Goal: Information Seeking & Learning: Find specific fact

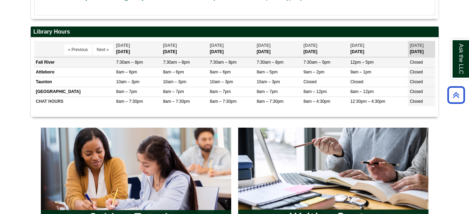
click at [114, 62] on td "7:30am – 8pm" at bounding box center [137, 62] width 47 height 10
click at [140, 62] on span "7:30am – 8pm" at bounding box center [129, 62] width 27 height 5
click at [45, 64] on td "Fall River" at bounding box center [74, 62] width 80 height 10
drag, startPoint x: 47, startPoint y: 58, endPoint x: 22, endPoint y: 60, distance: 24.5
click at [22, 60] on body "Skip to Main Content Toggle navigation Home Access Services Access Services Pol…" at bounding box center [234, 184] width 469 height 871
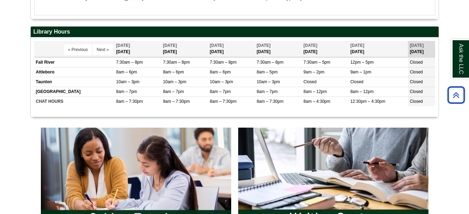
click at [22, 60] on body "Skip to Main Content Toggle navigation Home Access Services Access Services Pol…" at bounding box center [234, 184] width 469 height 871
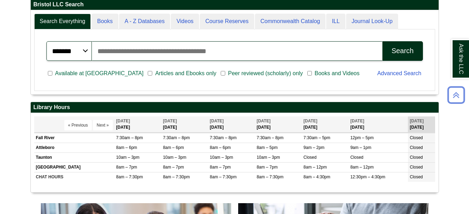
scroll to position [230, 0]
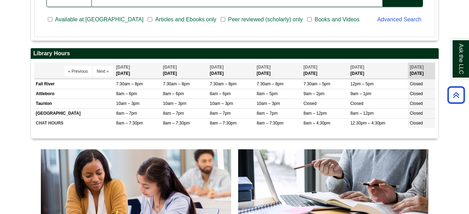
click at [0, 139] on html "Skip to Main Content Toggle navigation Home Access Services Access Services Pol…" at bounding box center [234, 205] width 469 height 871
click at [370, 81] on span "12pm – 5pm" at bounding box center [361, 83] width 23 height 5
click at [450, 25] on body "Skip to Main Content Toggle navigation Home Access Services Access Services Pol…" at bounding box center [234, 205] width 469 height 871
click at [442, 33] on div "Bristol LLC Search Search Everything Books A - Z Databases Videos Course Reserv…" at bounding box center [234, 63] width 419 height 397
